Goal: Find specific page/section: Find specific page/section

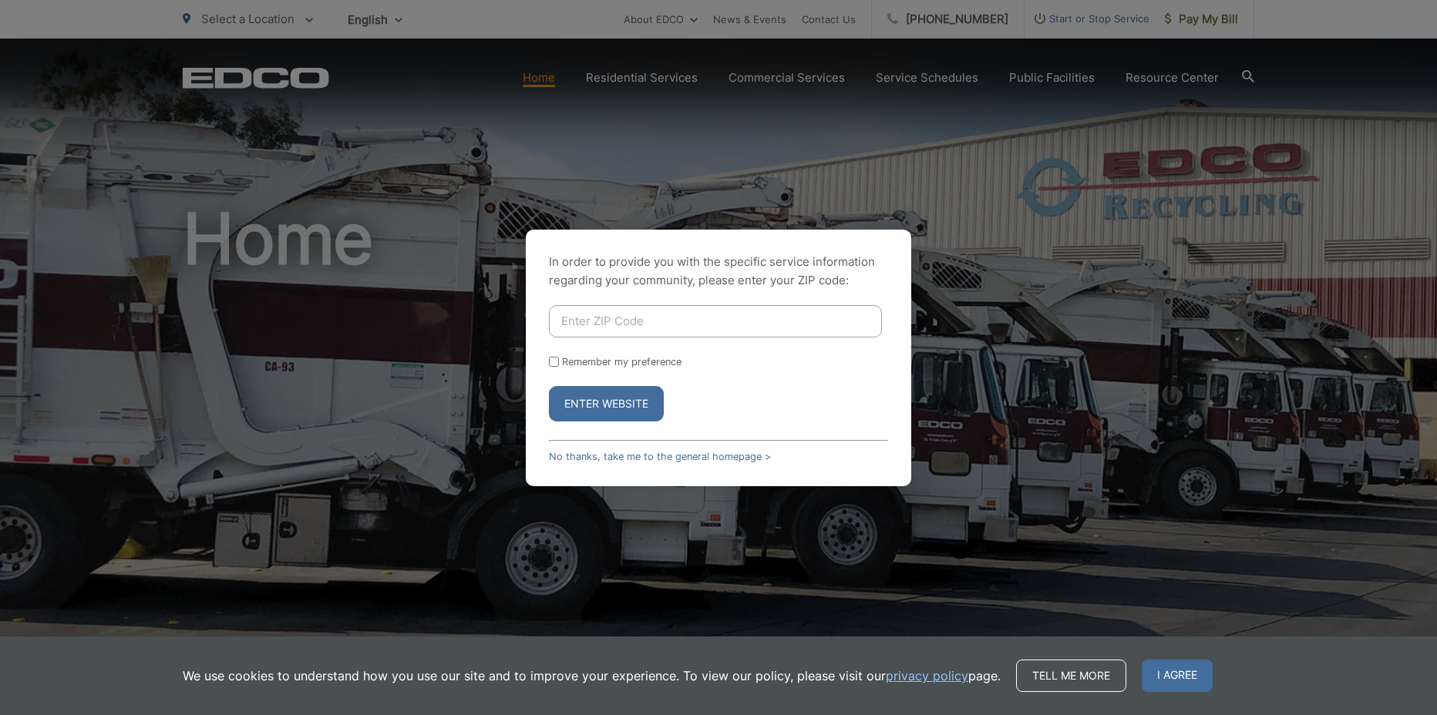
click at [701, 324] on input "Enter ZIP Code" at bounding box center [715, 321] width 333 height 32
click at [591, 319] on input "908907" at bounding box center [715, 321] width 333 height 32
type input "90807"
click at [549, 386] on button "Enter Website" at bounding box center [606, 403] width 115 height 35
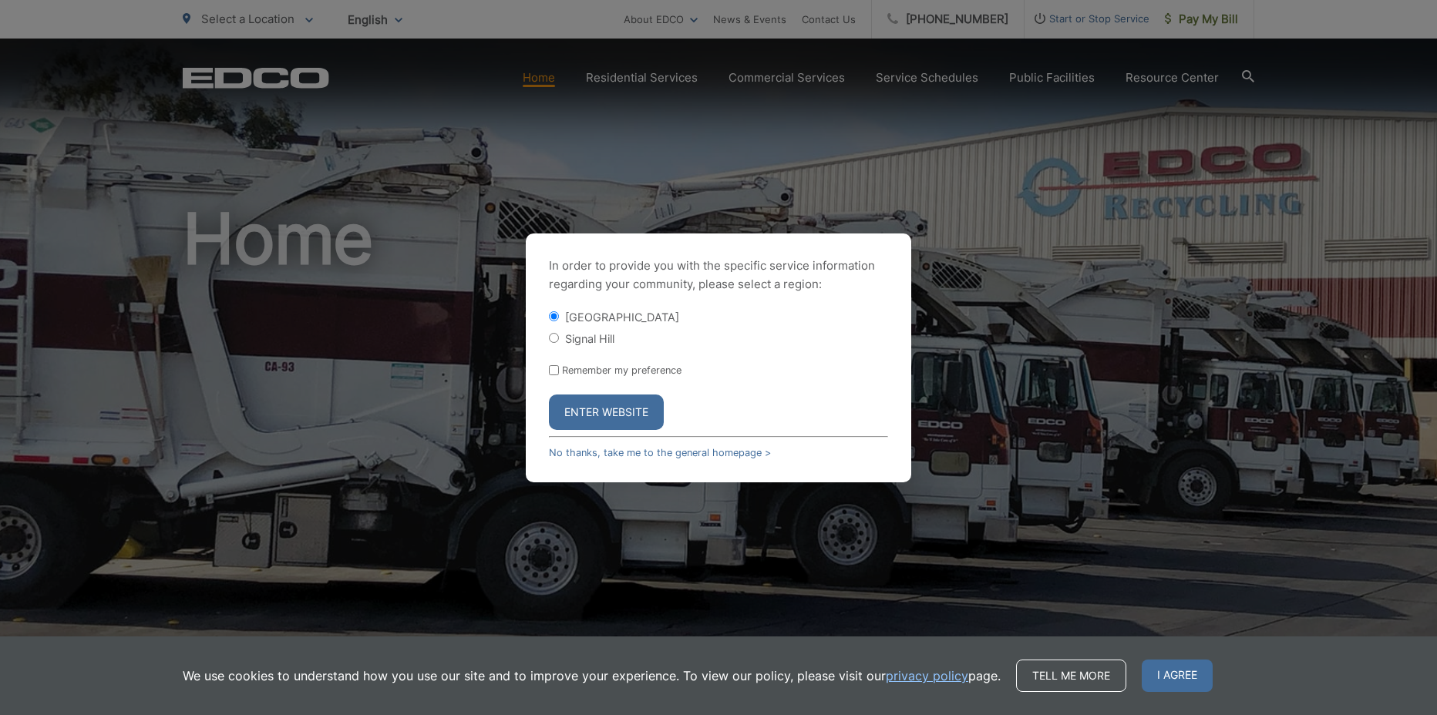
click at [554, 334] on input "Signal Hill" at bounding box center [554, 338] width 10 height 10
radio input "true"
click at [554, 318] on input "[GEOGRAPHIC_DATA]" at bounding box center [554, 316] width 10 height 10
radio input "true"
click at [614, 417] on button "Enter Website" at bounding box center [606, 412] width 115 height 35
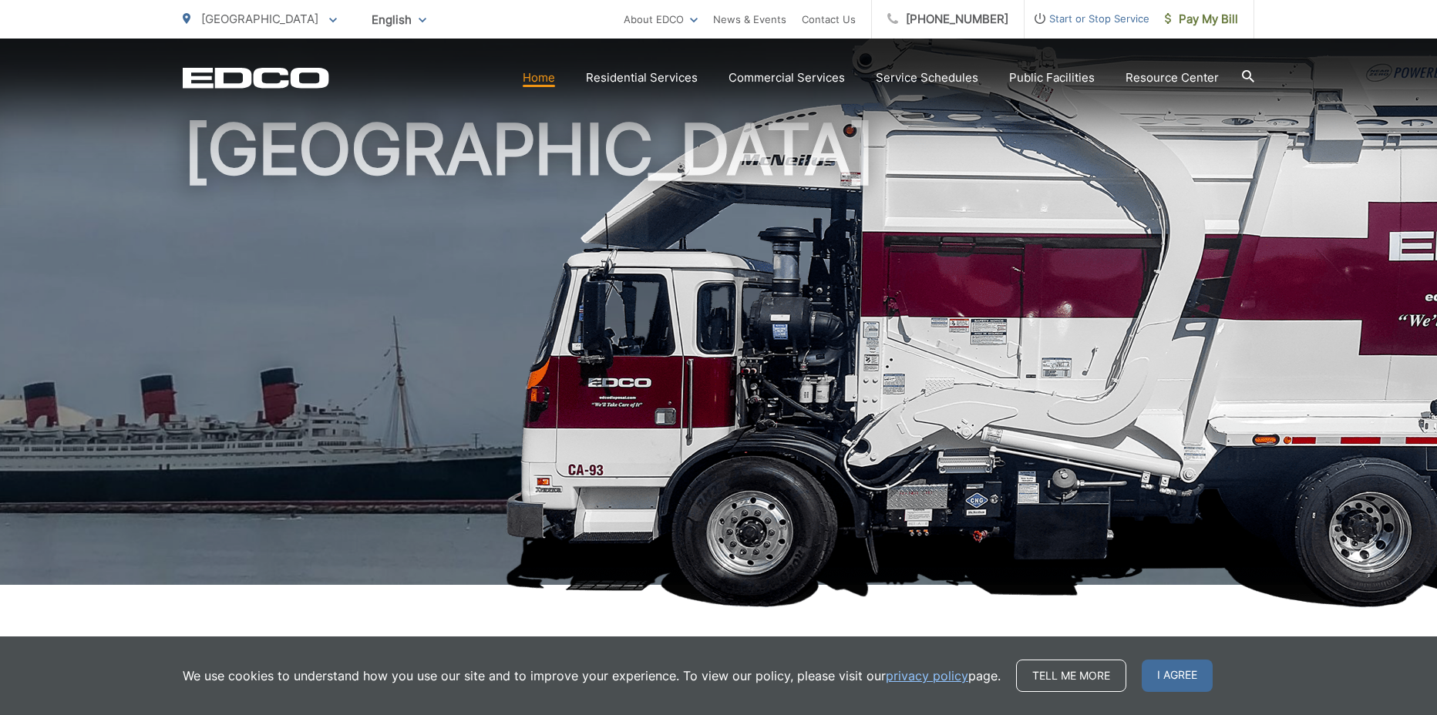
scroll to position [91, 0]
